Goal: Information Seeking & Learning: Find specific fact

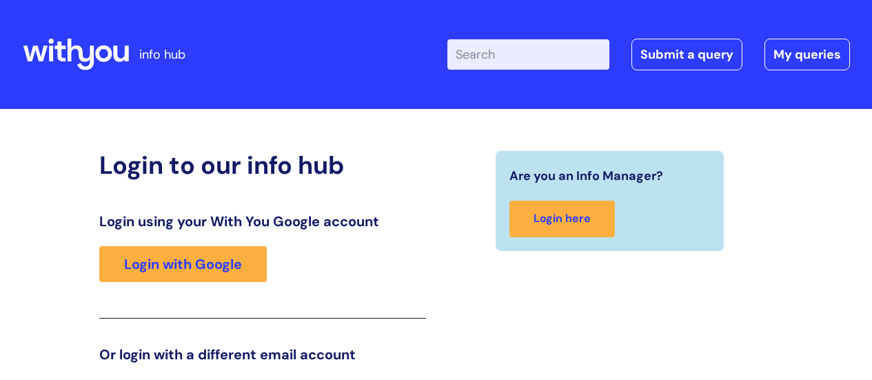
scroll to position [210, 0]
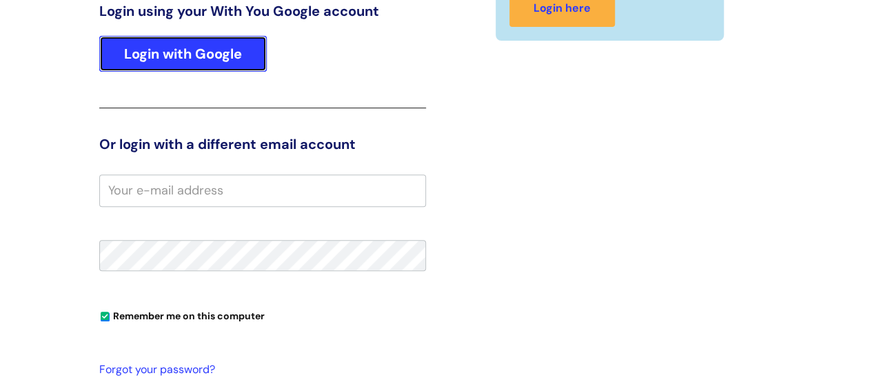
click at [209, 66] on link "Login with Google" at bounding box center [183, 54] width 168 height 36
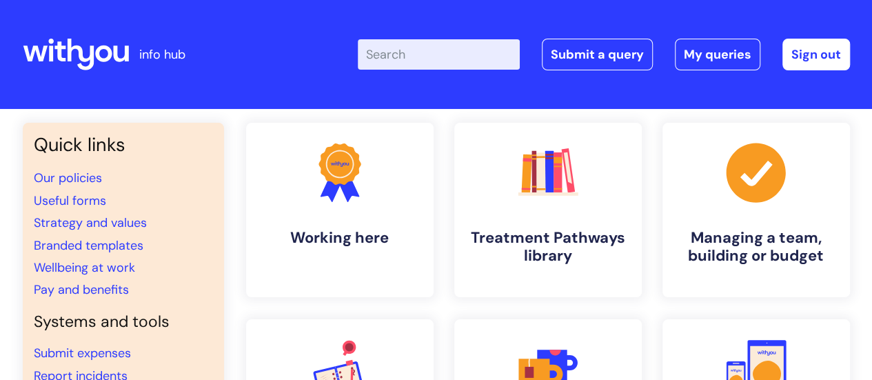
click at [451, 59] on input "Enter your search term here..." at bounding box center [439, 54] width 162 height 30
type input "wifi"
click button "Search" at bounding box center [0, 0] width 0 height 0
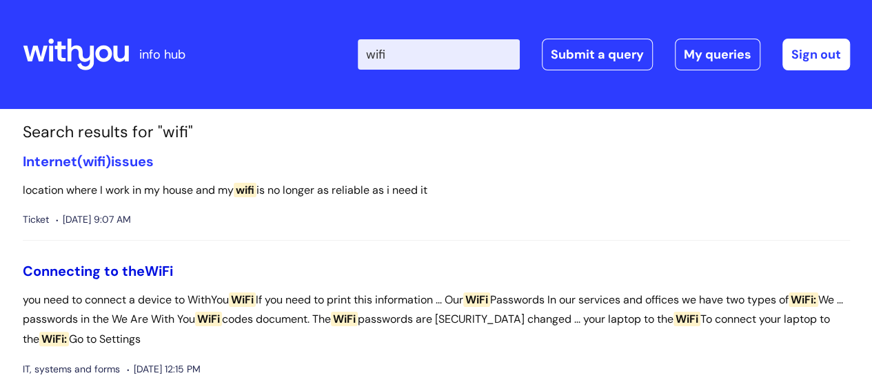
click at [128, 275] on link "Connecting to the WiFi" at bounding box center [98, 271] width 150 height 18
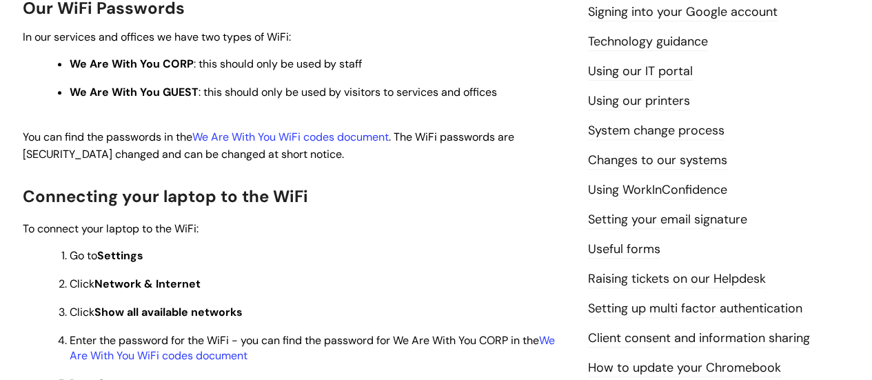
scroll to position [483, 0]
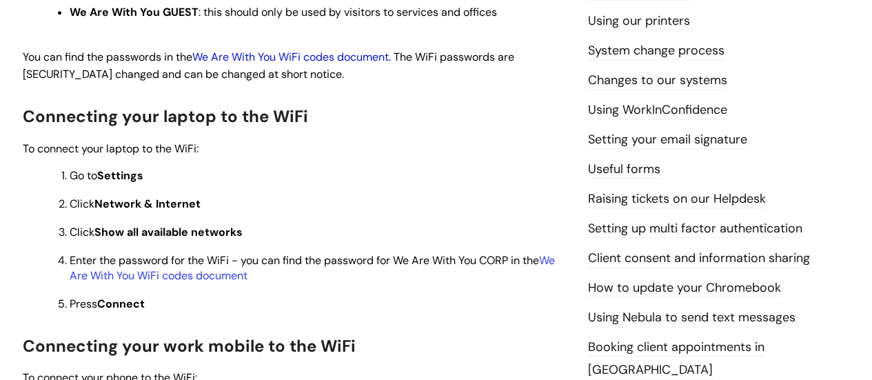
click at [327, 56] on link "We Are With You WiFi codes document" at bounding box center [290, 57] width 197 height 14
